Goal: Communication & Community: Answer question/provide support

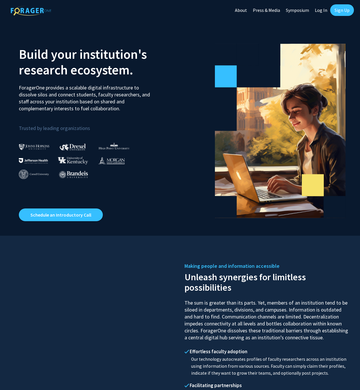
click at [324, 13] on link "Log In" at bounding box center [321, 10] width 18 height 20
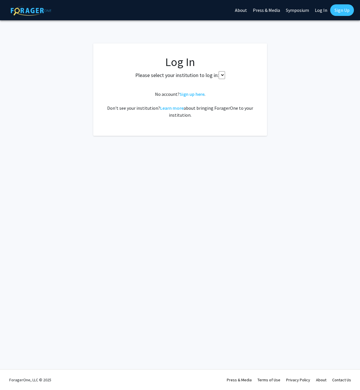
select select
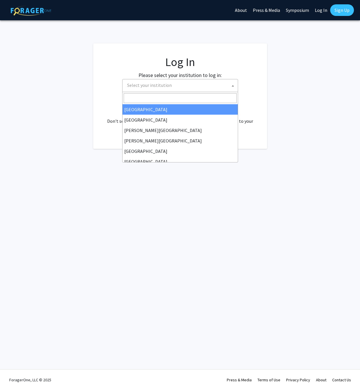
click at [183, 85] on span "Select your institution" at bounding box center [181, 85] width 113 height 12
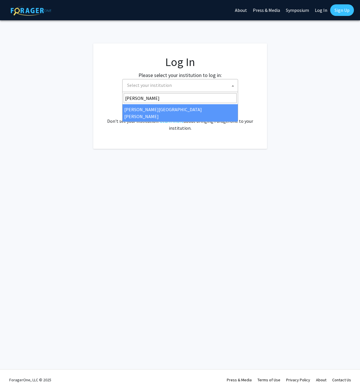
type input "johns"
select select "1"
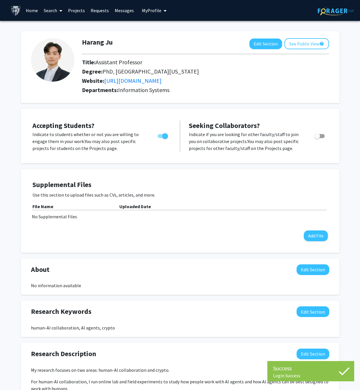
click at [107, 13] on link "Requests" at bounding box center [100, 10] width 24 height 20
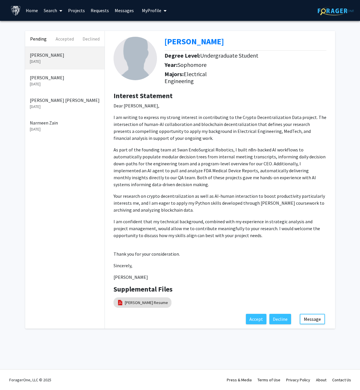
click at [340, 141] on div "Pending Accepted Declined [PERSON_NAME] [DATE] [PERSON_NAME] [DATE] [PERSON_NAM…" at bounding box center [180, 181] width 360 height 321
click at [209, 142] on p "I am writing to express my strong interest in contributing to the Crypto Decent…" at bounding box center [220, 128] width 213 height 28
click at [306, 319] on button "Message" at bounding box center [312, 319] width 25 height 10
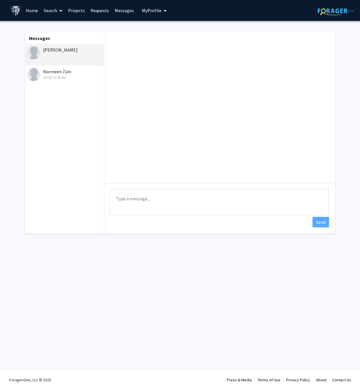
click at [127, 12] on link "Messages" at bounding box center [124, 10] width 25 height 20
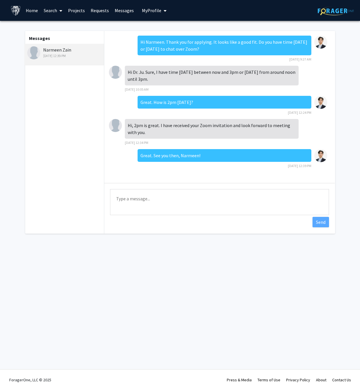
click at [101, 11] on link "Requests" at bounding box center [100, 10] width 24 height 20
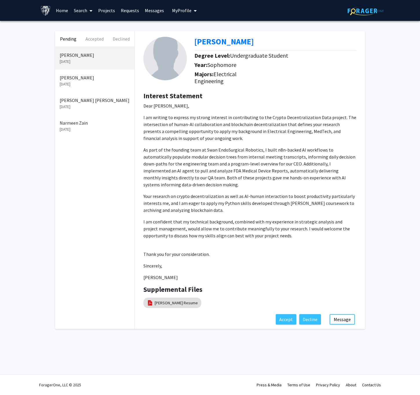
click at [200, 144] on p "Dear [PERSON_NAME], I am writing to express my strong interest in contributing …" at bounding box center [249, 191] width 213 height 178
click at [242, 151] on p "As part of the founding team at Swan EndoSurgical Robotics, I built n8n-backed …" at bounding box center [249, 167] width 213 height 42
click at [225, 187] on p "As part of the founding team at Swan EndoSurgical Robotics, I built n8n-backed …" at bounding box center [249, 167] width 213 height 42
click at [253, 212] on p "Your research on crypto decentralization as well as AI-human interaction to boo…" at bounding box center [249, 203] width 213 height 21
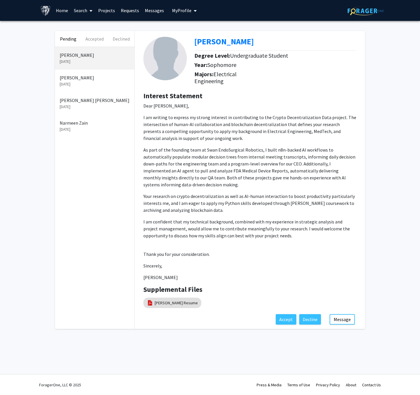
click at [315, 254] on p "Thank you for your consideration." at bounding box center [249, 254] width 213 height 7
click at [197, 149] on p "As part of the founding team at Swan EndoSurgical Robotics, I built n8n-backed …" at bounding box center [249, 167] width 213 height 42
click at [259, 90] on div "Sloane Heredia Degree Level: Undergraduate Student Year: Sophomore Majors: Elec…" at bounding box center [250, 172] width 230 height 283
click at [220, 131] on p "I am writing to express my strong interest in contributing to the Crypto Decent…" at bounding box center [249, 128] width 213 height 28
click at [238, 183] on p "As part of the founding team at Swan EndoSurgical Robotics, I built n8n-backed …" at bounding box center [249, 167] width 213 height 42
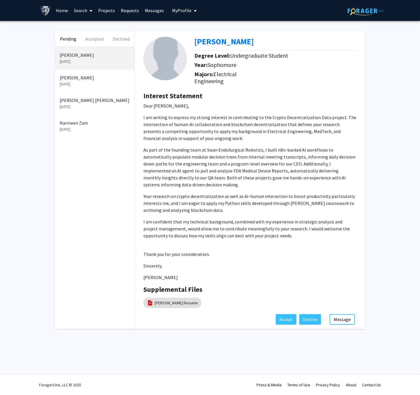
click at [345, 318] on button "Message" at bounding box center [342, 319] width 25 height 10
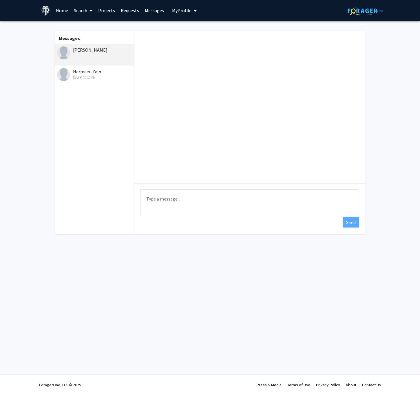
click at [225, 202] on textarea "Type a message" at bounding box center [249, 202] width 219 height 26
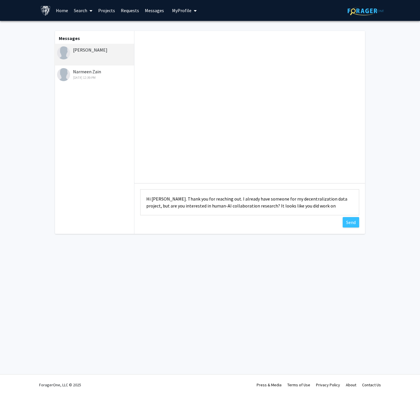
click at [126, 13] on link "Requests" at bounding box center [130, 10] width 24 height 20
click at [313, 208] on textarea "Hi Sloane. Thank you for reaching out. I already have someone for my decentrali…" at bounding box center [249, 202] width 219 height 26
click at [345, 211] on textarea "Hi Sloane. Thank you for reaching out. I already have someone for my decentrali…" at bounding box center [249, 202] width 219 height 26
type textarea "Hi Sloane. Thank you for reaching out. I already have someone for my decentrali…"
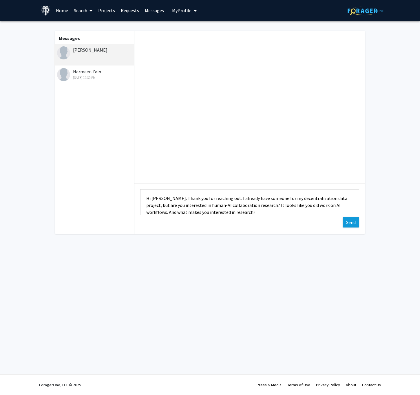
click at [346, 222] on button "Send" at bounding box center [351, 222] width 17 height 10
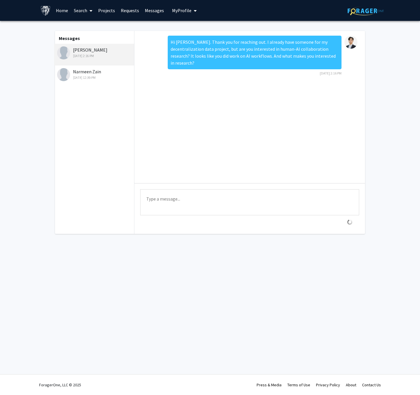
scroll to position [0, 0]
click at [220, 206] on textarea "Type a message" at bounding box center [249, 202] width 219 height 26
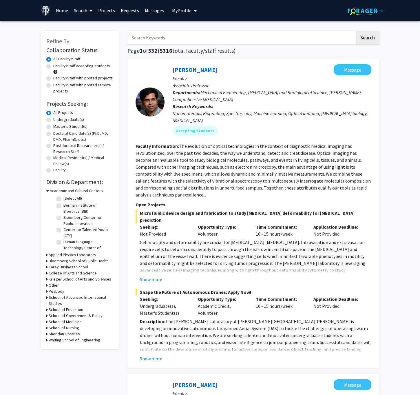
click at [130, 69] on div "Ishan Barman Message Faculty Associate Professor Departments: Mechanical Engine…" at bounding box center [253, 213] width 252 height 309
click at [123, 14] on link "Requests" at bounding box center [130, 10] width 24 height 20
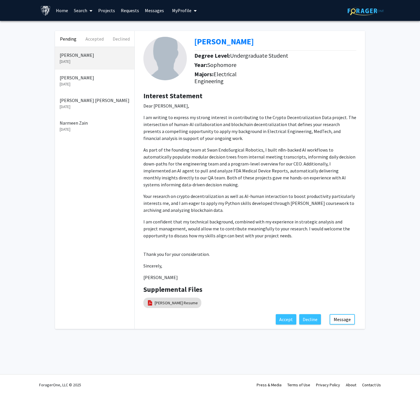
click at [110, 80] on p "[PERSON_NAME]" at bounding box center [95, 77] width 70 height 7
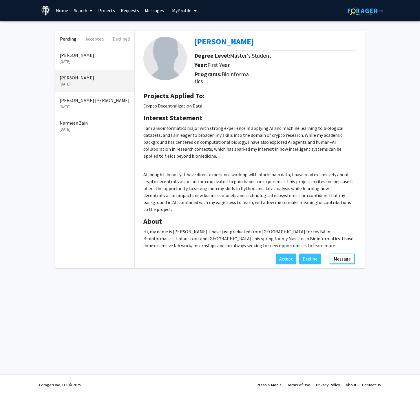
click at [111, 103] on p "[PERSON_NAME] [PERSON_NAME]" at bounding box center [95, 100] width 70 height 7
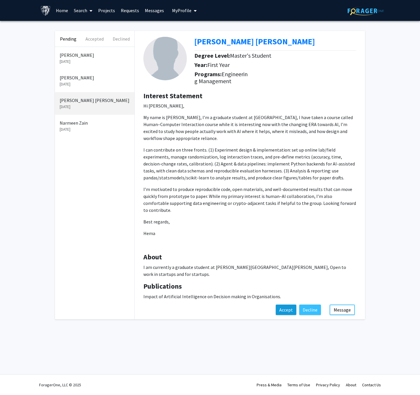
click at [289, 305] on button "Accept" at bounding box center [286, 310] width 21 height 10
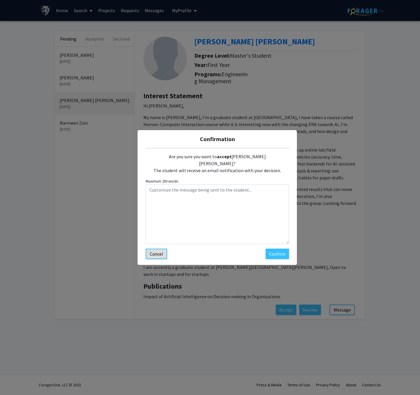
click at [155, 250] on button "Cancel" at bounding box center [156, 254] width 21 height 10
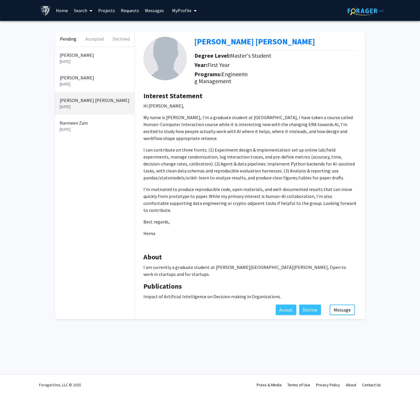
click at [112, 108] on p "[DATE]" at bounding box center [95, 107] width 70 height 6
click at [104, 130] on p "[DATE]" at bounding box center [95, 129] width 70 height 6
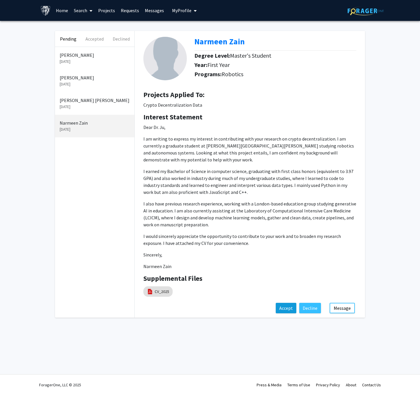
click at [291, 303] on button "Accept" at bounding box center [286, 308] width 21 height 10
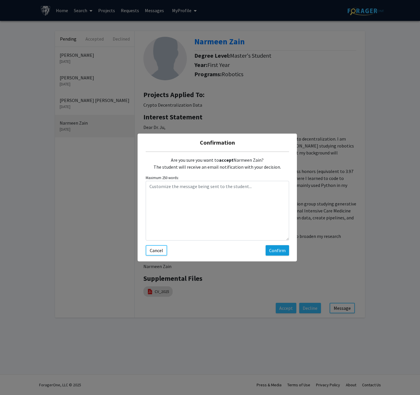
click at [269, 249] on button "Confirm" at bounding box center [277, 250] width 23 height 10
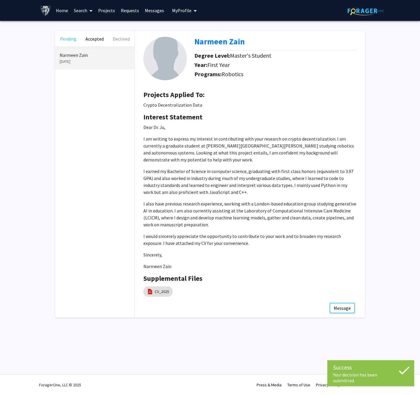
click at [66, 40] on button "Pending" at bounding box center [68, 39] width 26 height 16
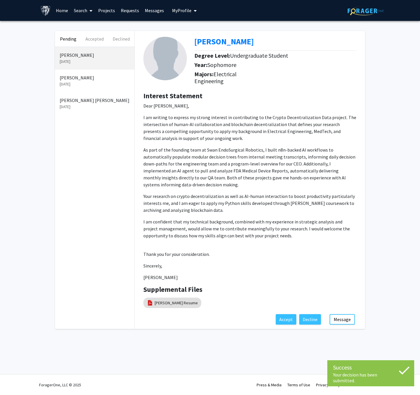
click at [92, 99] on p "Hema Raju Barri" at bounding box center [95, 100] width 70 height 7
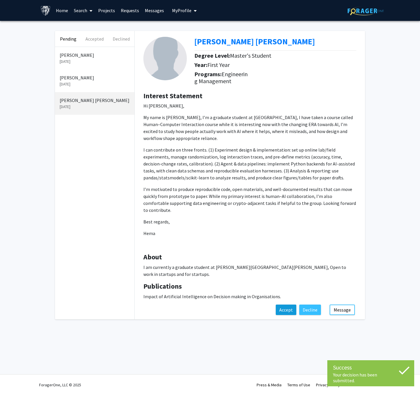
click at [296, 305] on button "Accept" at bounding box center [286, 310] width 21 height 10
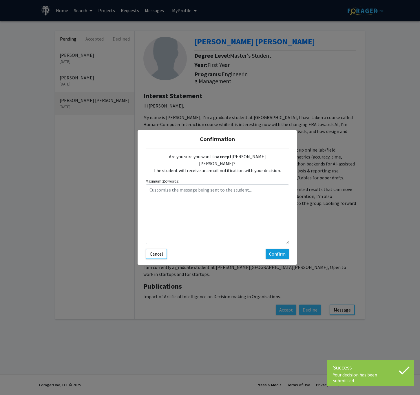
click at [282, 250] on button "Confirm" at bounding box center [277, 254] width 23 height 10
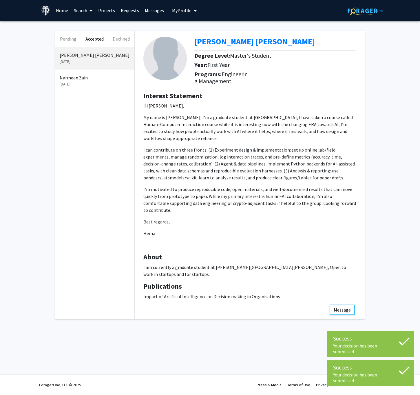
click at [88, 77] on p "Narmeen Zain" at bounding box center [95, 77] width 70 height 7
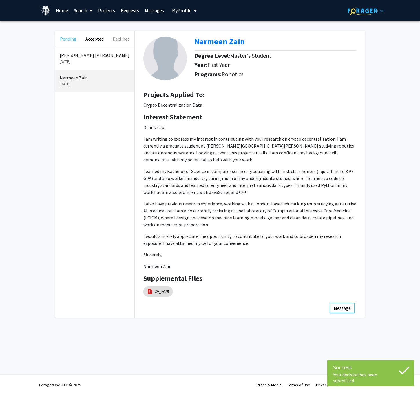
click at [71, 45] on button "Pending" at bounding box center [68, 39] width 26 height 16
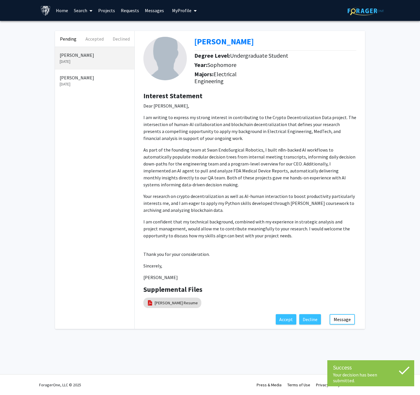
click at [84, 89] on div "Sahil Iyer Sep 16, 2025" at bounding box center [94, 81] width 79 height 23
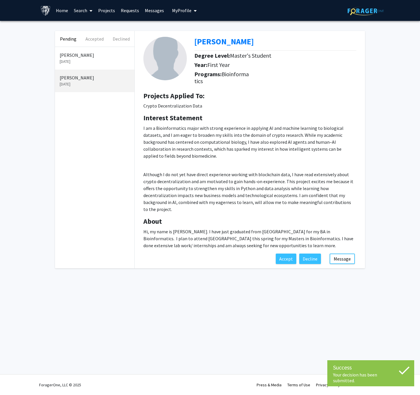
click at [227, 155] on p "I am a Bioinformatics major with strong experience in applying AI and machine l…" at bounding box center [249, 142] width 213 height 35
click at [228, 157] on p "I am a Bioinformatics major with strong experience in applying AI and machine l…" at bounding box center [249, 142] width 213 height 35
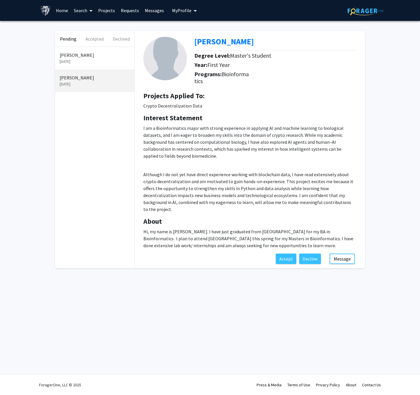
click at [228, 157] on p "I am a Bioinformatics major with strong experience in applying AI and machine l…" at bounding box center [249, 142] width 213 height 35
click at [253, 162] on p "I am a Bioinformatics major with strong experience in applying AI and machine l…" at bounding box center [249, 169] width 213 height 88
click at [244, 183] on p "Although I do not yet have direct experience working with blockchain data, I ha…" at bounding box center [249, 192] width 213 height 42
click at [158, 10] on link "Messages" at bounding box center [154, 10] width 25 height 20
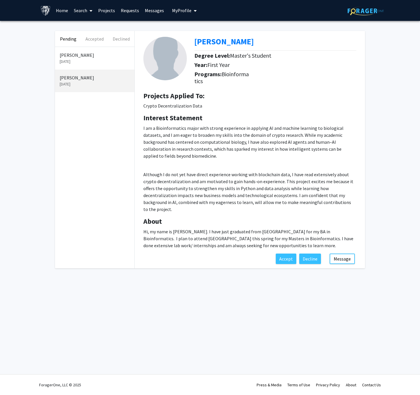
click at [289, 99] on h4 "Projects Applied To:" at bounding box center [249, 96] width 213 height 8
click at [277, 179] on p "Although I do not yet have direct experience working with blockchain data, I ha…" at bounding box center [249, 192] width 213 height 42
click at [341, 254] on button "Message" at bounding box center [342, 259] width 25 height 10
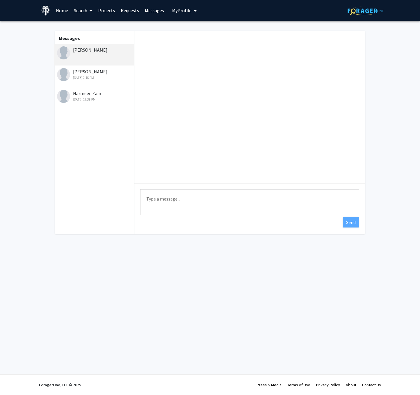
click at [247, 202] on textarea "Type a message" at bounding box center [249, 202] width 219 height 26
paste textarea "Thank you for reaching out. I already have someone for my decentralization data…"
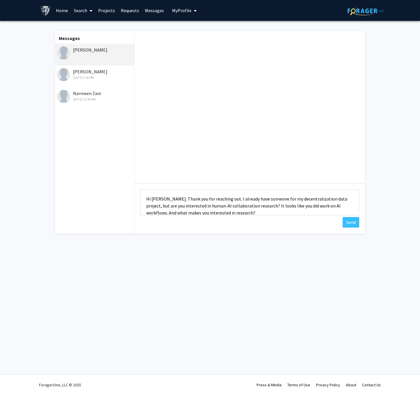
scroll to position [1, 0]
click at [326, 207] on textarea "Hi Sahil. Thank you for reaching out. I already have someone for my decentraliz…" at bounding box center [249, 202] width 219 height 26
type textarea "Hi Sahil. Thank you for reaching out. I already have someone for my decentraliz…"
click at [353, 225] on button "Send" at bounding box center [351, 222] width 17 height 10
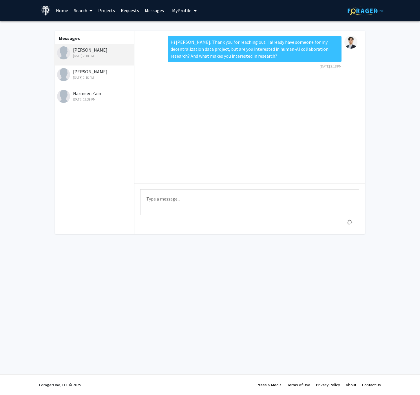
click at [265, 136] on div "Hi Sahil. Thank you for reaching out. I already have someone for my decentraliz…" at bounding box center [249, 107] width 231 height 152
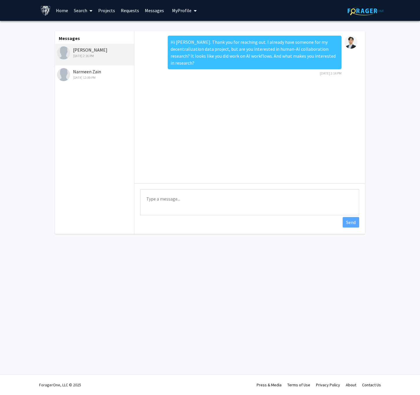
click at [198, 44] on div "Hi [PERSON_NAME]. Thank you for reaching out. I already have someone for my dec…" at bounding box center [255, 53] width 174 height 34
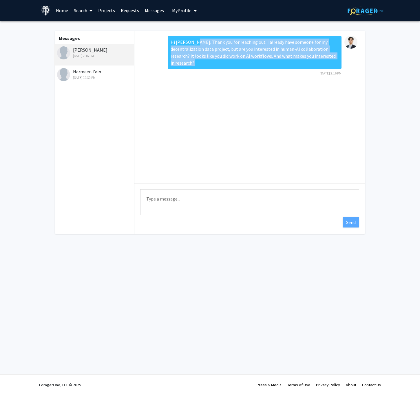
drag, startPoint x: 198, startPoint y: 44, endPoint x: 316, endPoint y: 60, distance: 118.7
click at [316, 60] on div "Hi [PERSON_NAME]. Thank you for reaching out. I already have someone for my dec…" at bounding box center [255, 53] width 174 height 34
click at [317, 59] on div "Hi [PERSON_NAME]. Thank you for reaching out. I already have someone for my dec…" at bounding box center [255, 53] width 174 height 34
drag, startPoint x: 310, startPoint y: 56, endPoint x: 192, endPoint y: 43, distance: 118.6
click at [192, 43] on div "Hi [PERSON_NAME]. Thank you for reaching out. I already have someone for my dec…" at bounding box center [255, 53] width 174 height 34
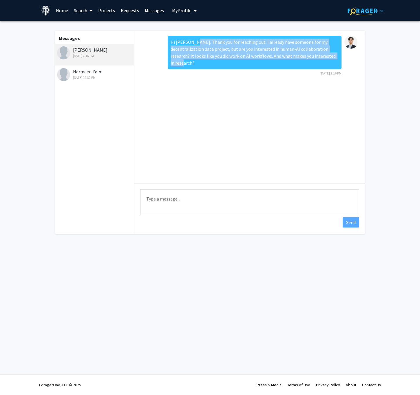
copy div "Thank you for reaching out. I already have someone for my decentralization data…"
